Goal: Transaction & Acquisition: Purchase product/service

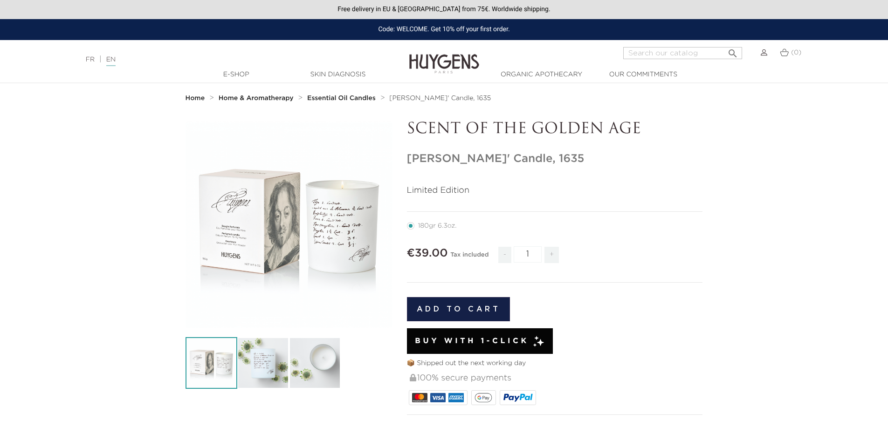
click at [799, 243] on section "  " at bounding box center [444, 314] width 888 height 387
click at [286, 222] on icon "" at bounding box center [289, 224] width 47 height 47
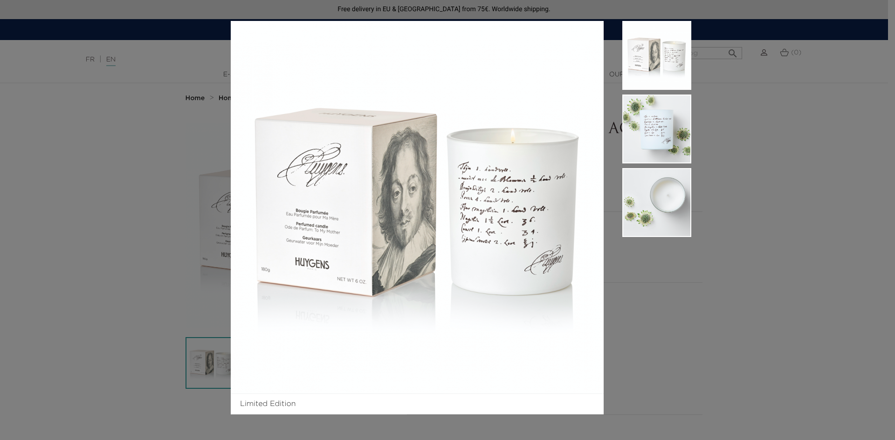
click at [700, 320] on div "Limited Edition" at bounding box center [447, 220] width 895 height 440
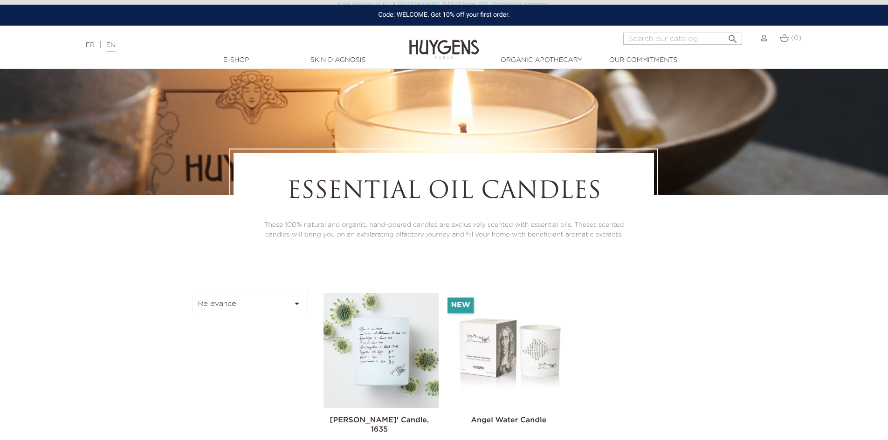
scroll to position [326, 0]
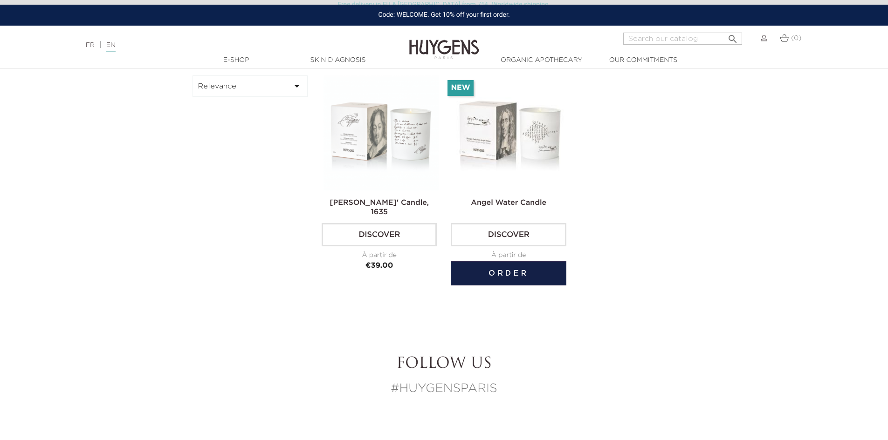
click at [498, 151] on img at bounding box center [509, 132] width 115 height 115
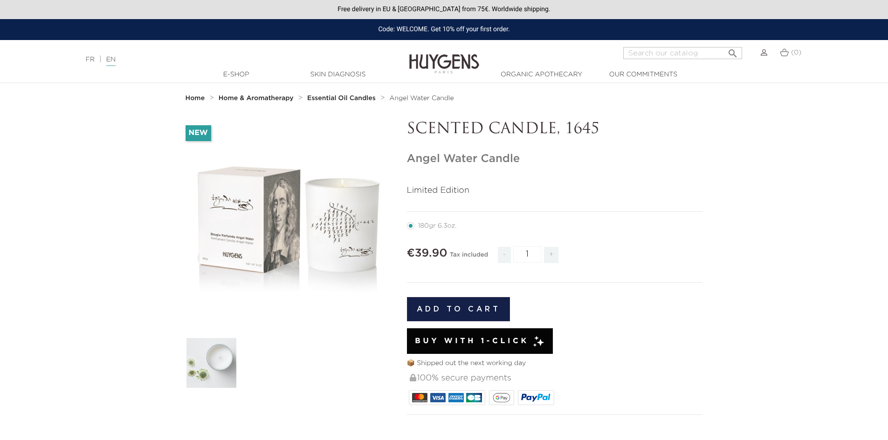
drag, startPoint x: 517, startPoint y: 344, endPoint x: 293, endPoint y: 247, distance: 244.6
click at [293, 247] on icon "" at bounding box center [289, 224] width 47 height 47
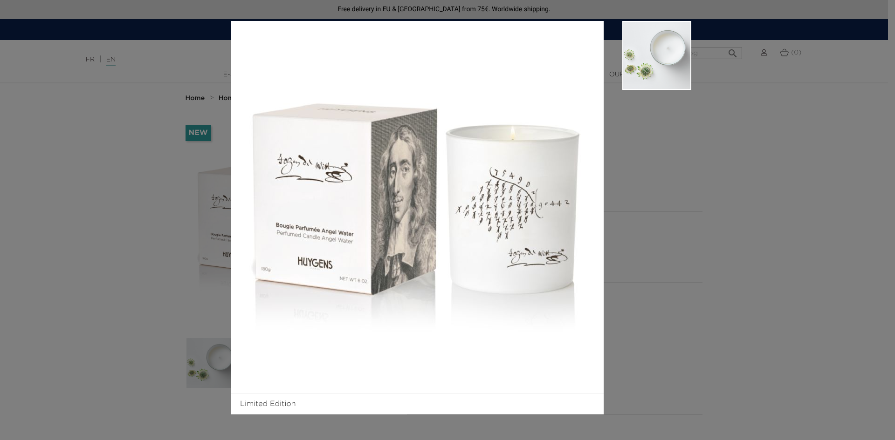
click at [741, 303] on div "Limited Edition" at bounding box center [447, 220] width 895 height 440
